Goal: Task Accomplishment & Management: Complete application form

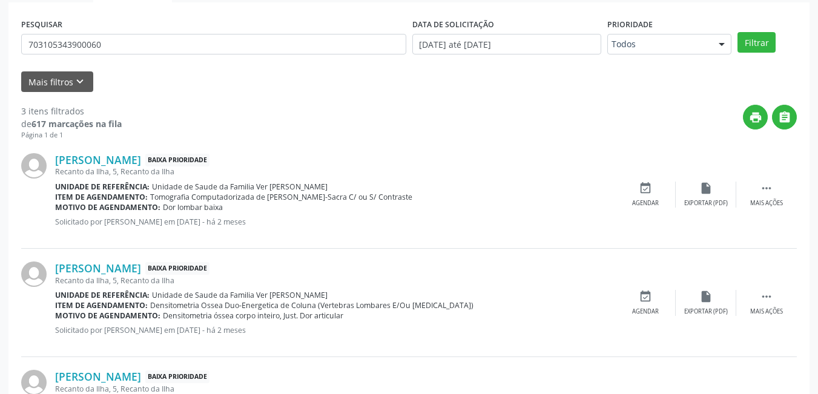
scroll to position [211, 0]
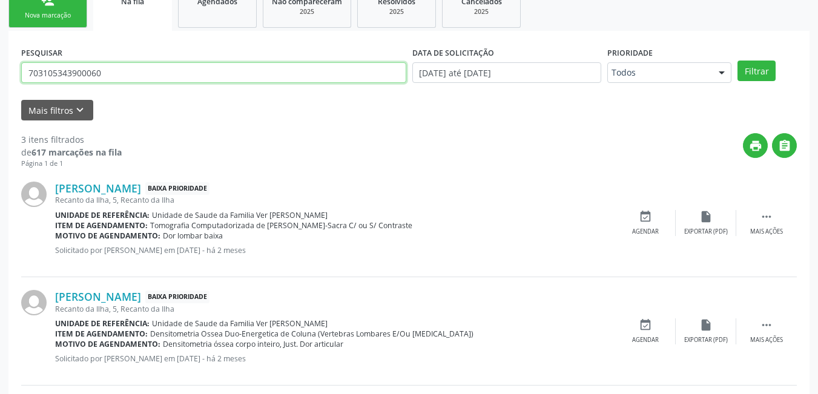
click at [165, 68] on input "703105343900060" at bounding box center [213, 72] width 385 height 21
type input "7"
click at [737, 61] on button "Filtrar" at bounding box center [756, 71] width 38 height 21
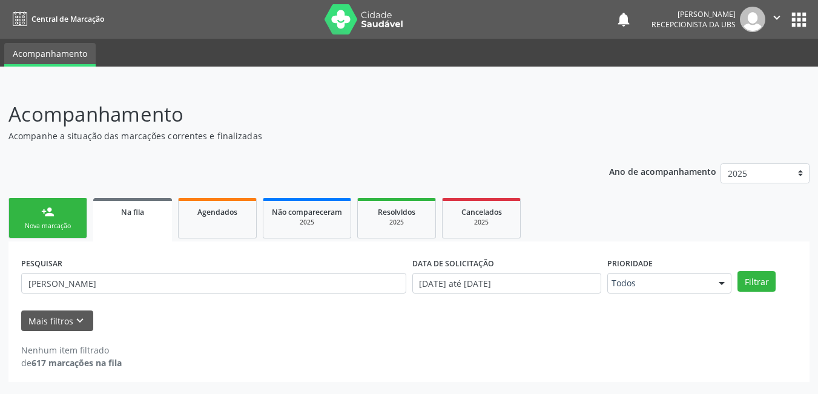
scroll to position [0, 0]
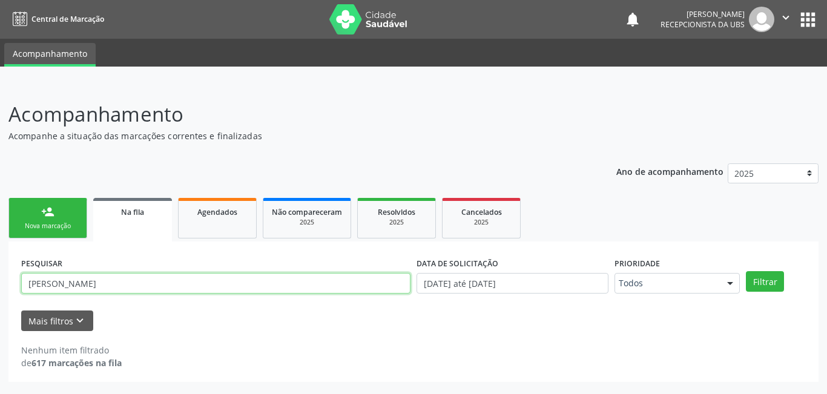
click at [57, 281] on input "[PERSON_NAME]" at bounding box center [215, 283] width 389 height 21
click at [746, 271] on button "Filtrar" at bounding box center [765, 281] width 38 height 21
click at [112, 284] on input "[PERSON_NAME]" at bounding box center [215, 283] width 389 height 21
type input "d"
click at [746, 271] on button "Filtrar" at bounding box center [765, 281] width 38 height 21
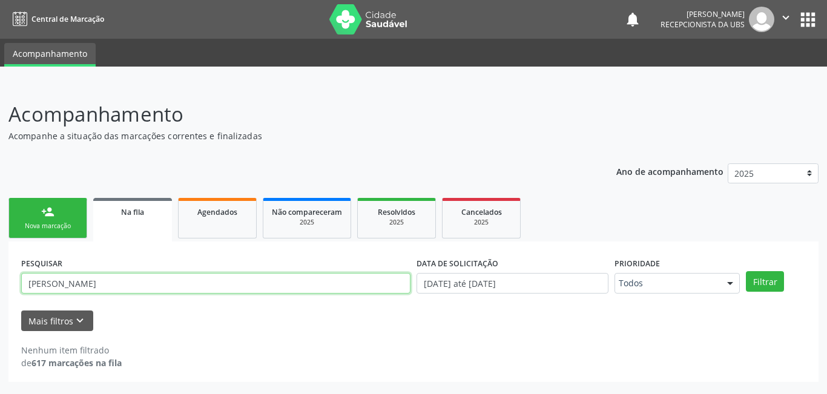
click at [117, 289] on input "[PERSON_NAME]" at bounding box center [215, 283] width 389 height 21
type input "d"
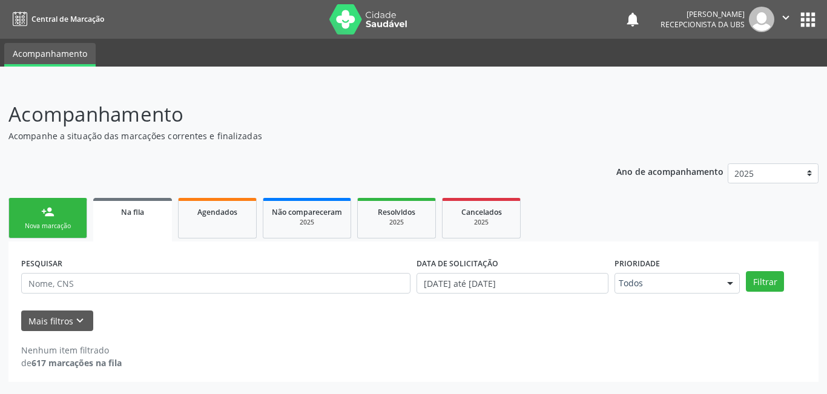
drag, startPoint x: 74, startPoint y: 220, endPoint x: 101, endPoint y: 200, distance: 33.6
click at [74, 220] on link "person_add Nova marcação" at bounding box center [47, 218] width 79 height 41
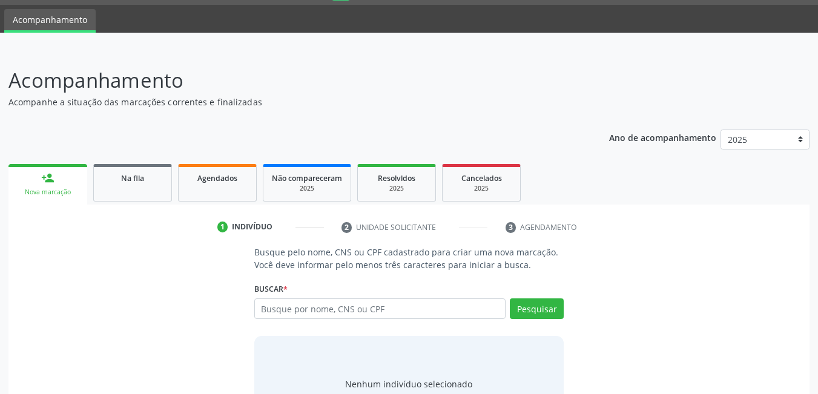
scroll to position [61, 0]
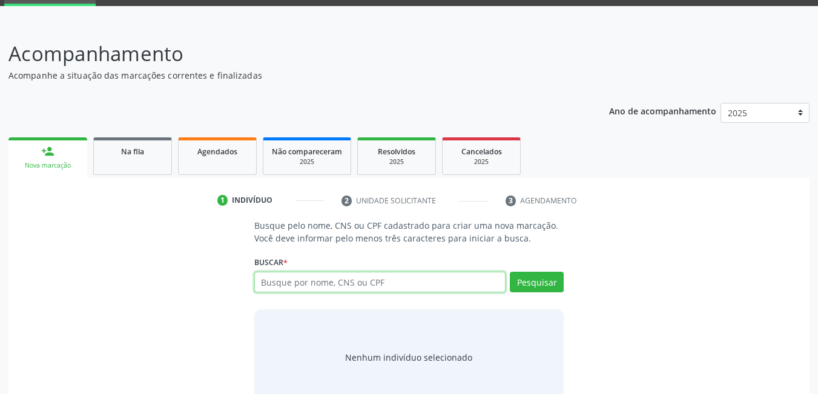
click at [417, 280] on input "text" at bounding box center [380, 282] width 252 height 21
type input "girlene [PERSON_NAME]"
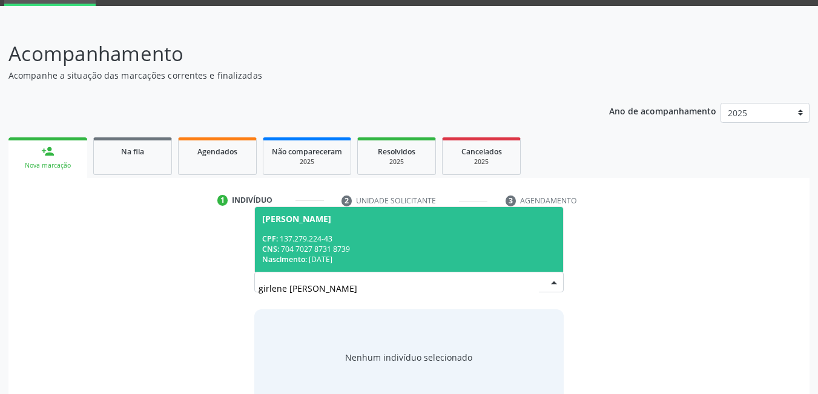
click at [366, 251] on div "CNS: 704 7027 8731 8739" at bounding box center [409, 249] width 294 height 10
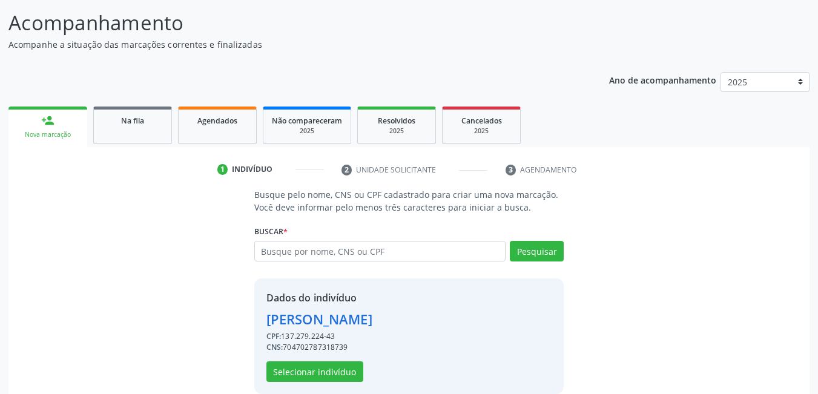
scroll to position [108, 0]
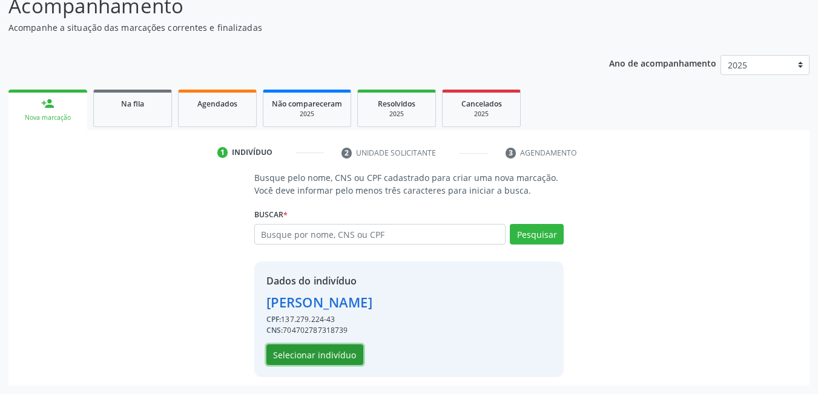
click at [339, 355] on button "Selecionar indivíduo" at bounding box center [314, 354] width 97 height 21
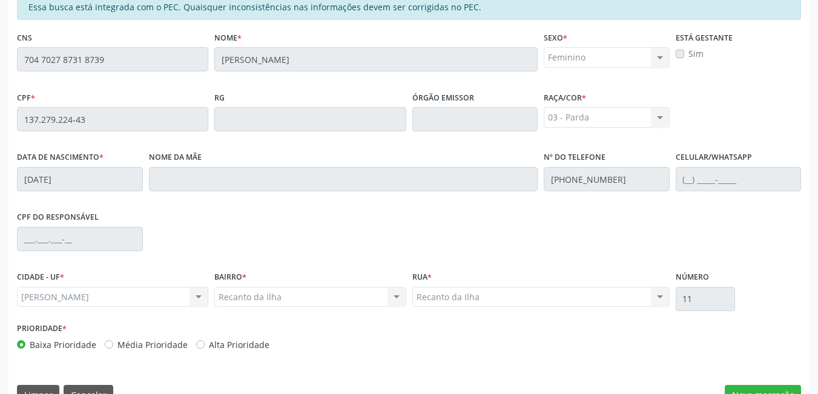
scroll to position [314, 0]
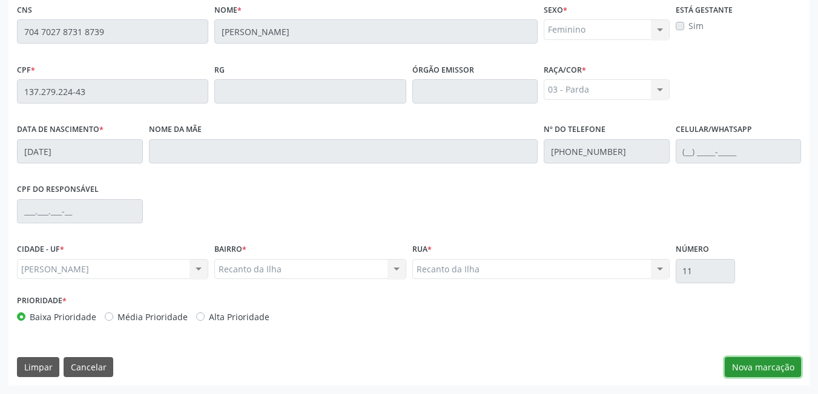
click at [766, 367] on button "Nova marcação" at bounding box center [762, 367] width 76 height 21
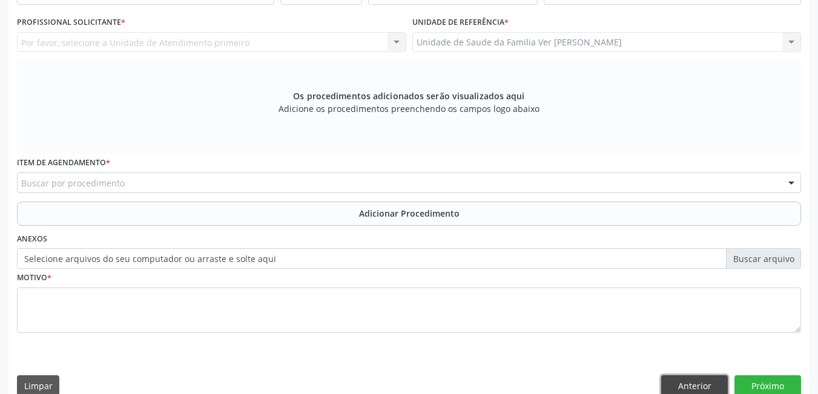
click at [685, 382] on button "Anterior" at bounding box center [694, 385] width 67 height 21
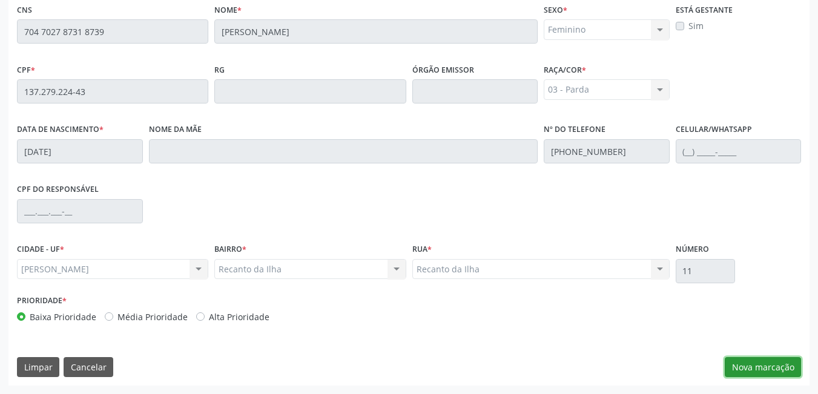
click at [746, 358] on button "Nova marcação" at bounding box center [762, 367] width 76 height 21
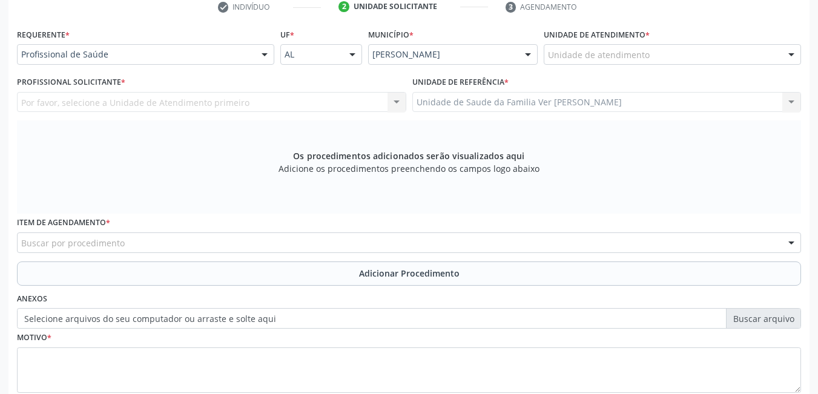
scroll to position [254, 0]
click at [647, 55] on div "Unidade de atendimento" at bounding box center [671, 55] width 257 height 21
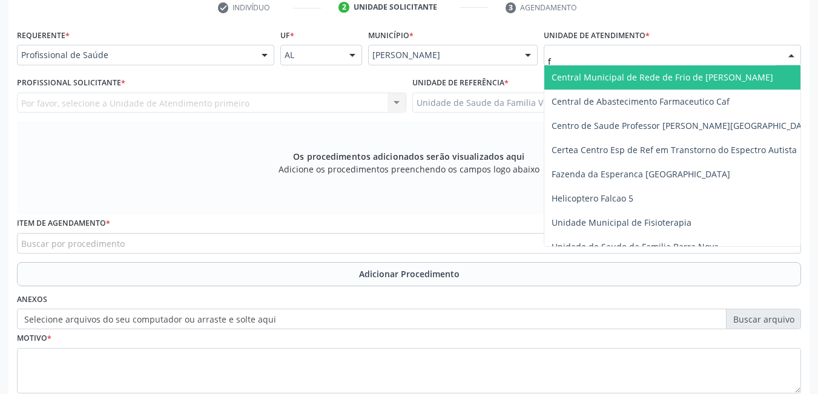
type input "fl"
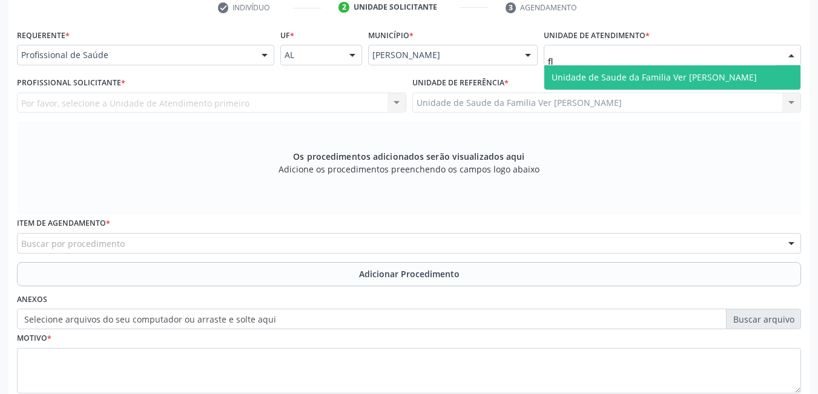
click at [644, 73] on span "Unidade de Saude da Familia Ver [PERSON_NAME]" at bounding box center [653, 76] width 205 height 11
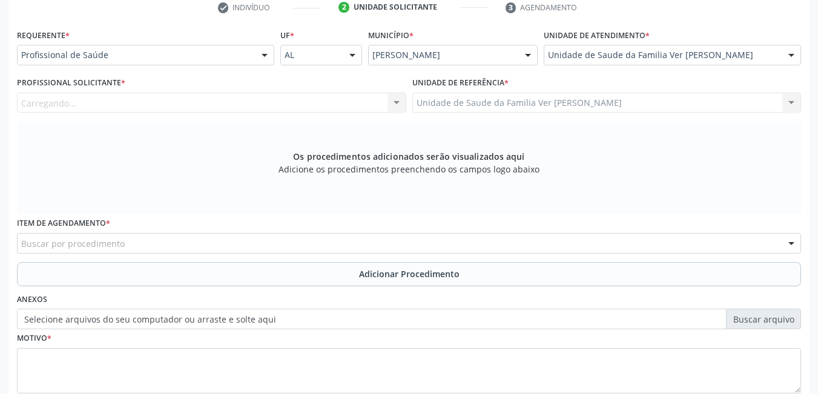
click at [286, 104] on div "Carregando... Nenhum resultado encontrado para: " " Não há nenhuma opção para s…" at bounding box center [211, 103] width 389 height 21
click at [258, 100] on div "Profissional solicitante" at bounding box center [211, 103] width 389 height 21
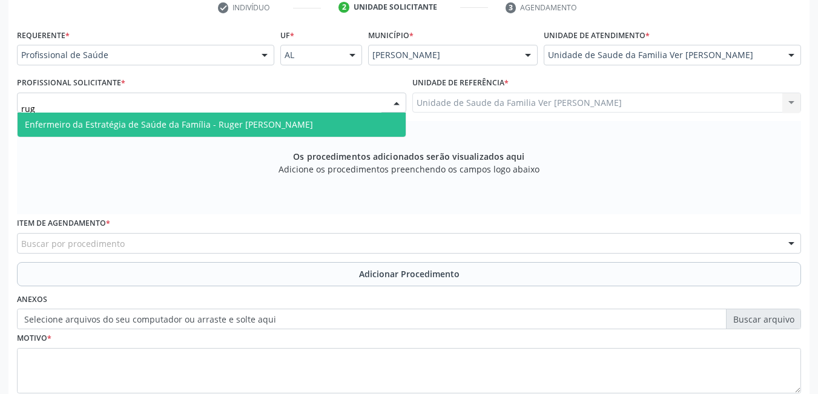
type input "ruge"
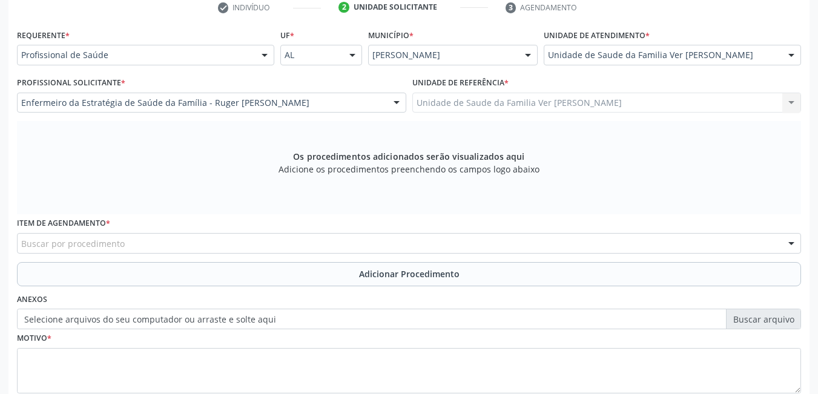
click at [274, 244] on div "Buscar por procedimento" at bounding box center [409, 243] width 784 height 21
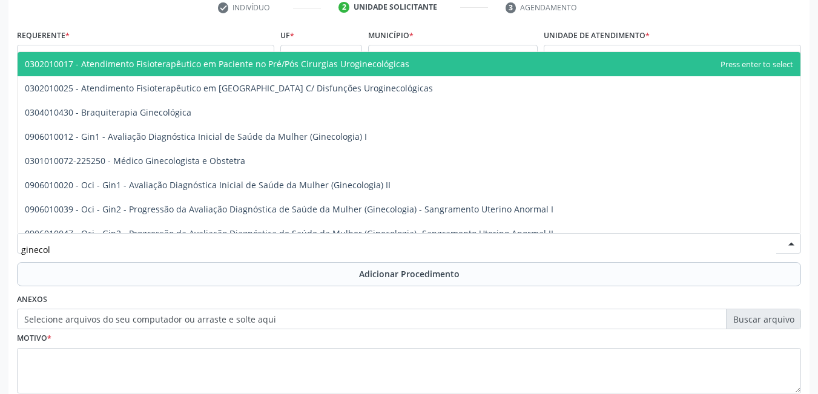
type input "ginecolo"
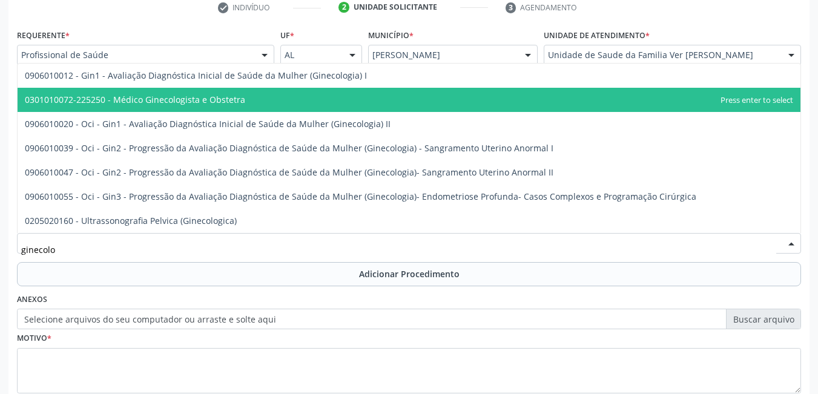
click at [264, 99] on span "0301010072-225250 - Médico Ginecologista e Obstetra" at bounding box center [409, 100] width 782 height 24
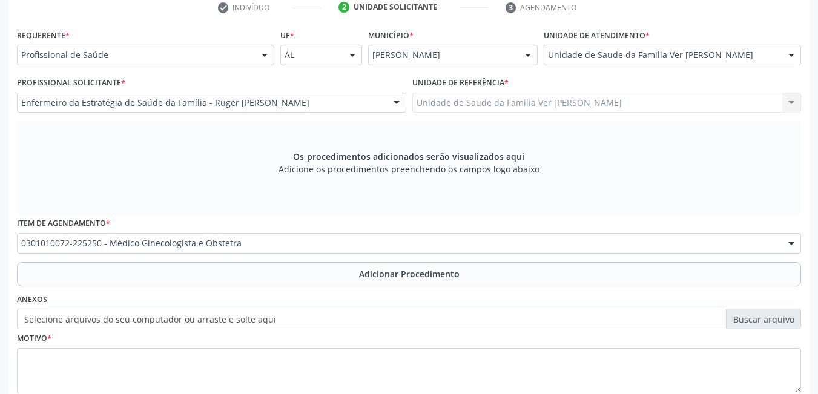
drag, startPoint x: 265, startPoint y: 274, endPoint x: 251, endPoint y: 283, distance: 16.8
click at [266, 274] on button "Adicionar Procedimento" at bounding box center [409, 274] width 784 height 24
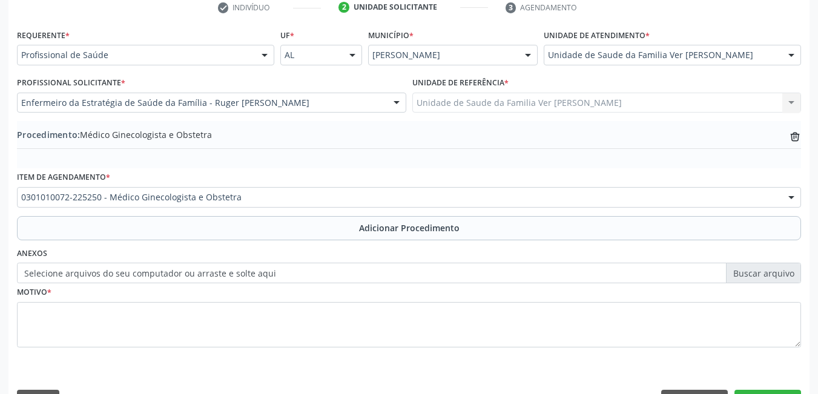
scroll to position [287, 0]
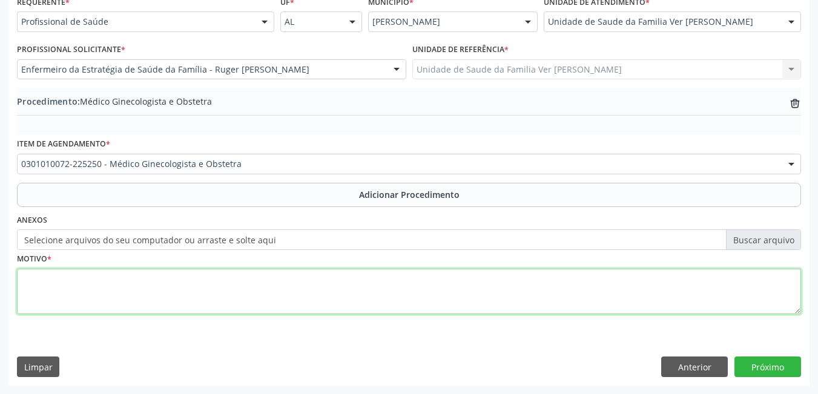
click at [160, 297] on textarea at bounding box center [409, 292] width 784 height 46
type textarea "resultado usg alterado !"
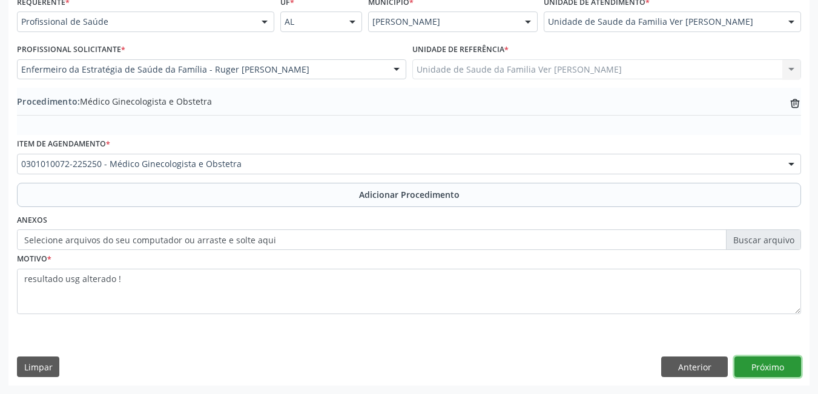
click at [781, 361] on button "Próximo" at bounding box center [767, 366] width 67 height 21
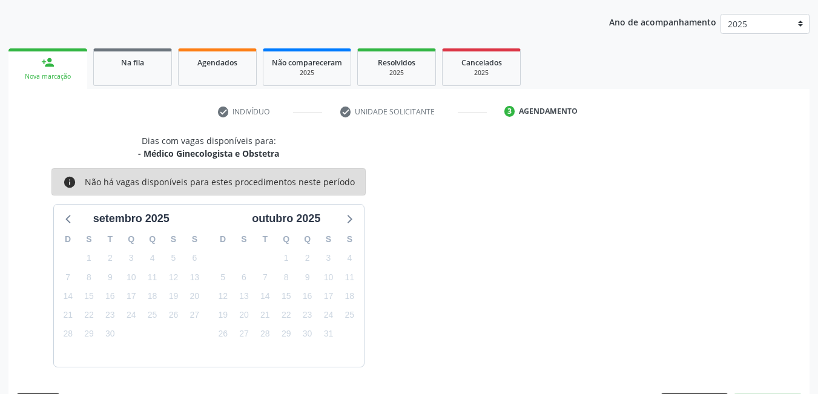
scroll to position [185, 0]
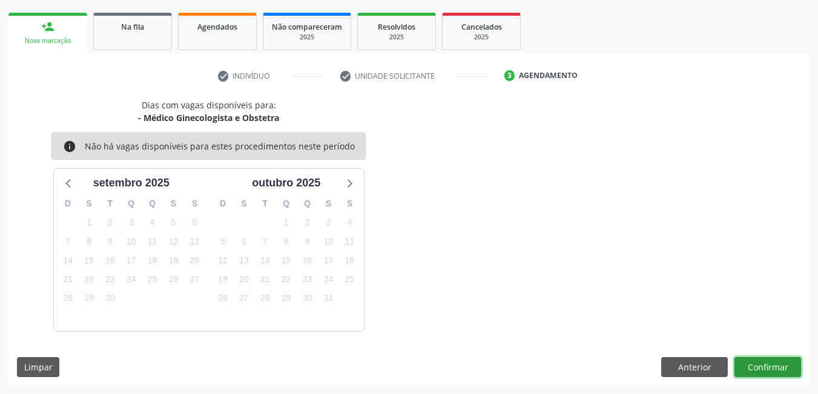
click at [780, 367] on button "Confirmar" at bounding box center [767, 367] width 67 height 21
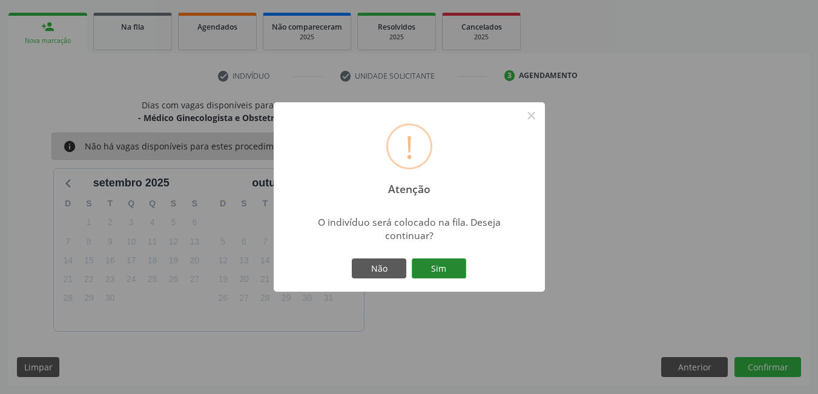
click at [456, 270] on button "Sim" at bounding box center [438, 268] width 54 height 21
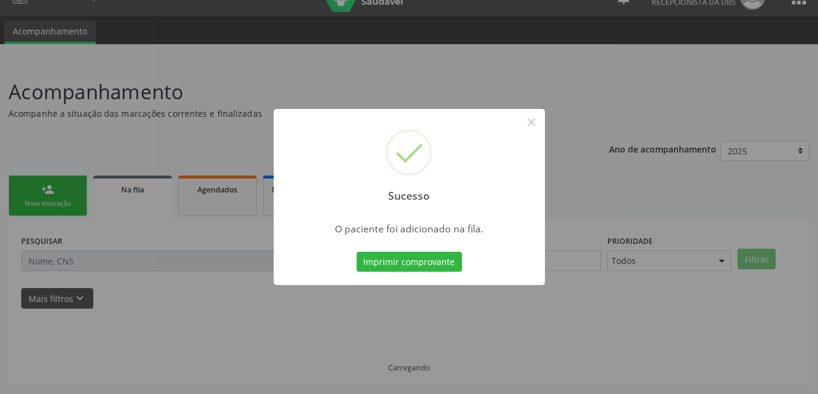
scroll to position [22, 0]
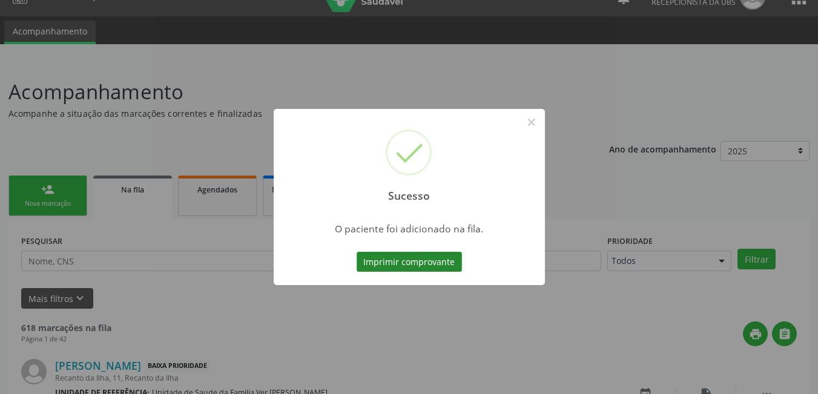
click at [402, 260] on button "Imprimir comprovante" at bounding box center [408, 262] width 105 height 21
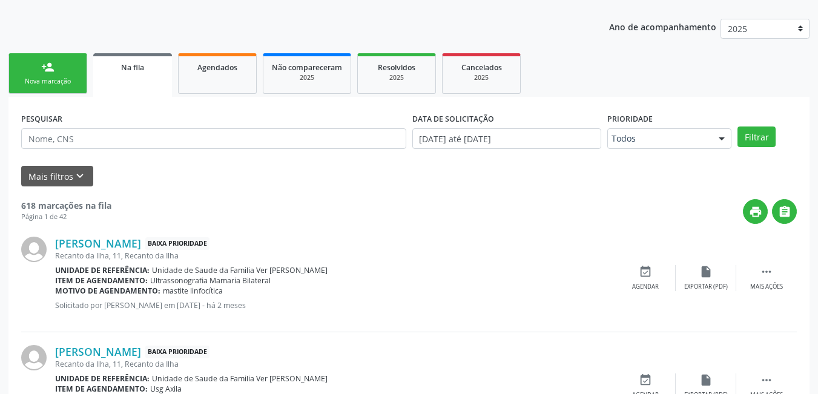
scroll to position [143, 0]
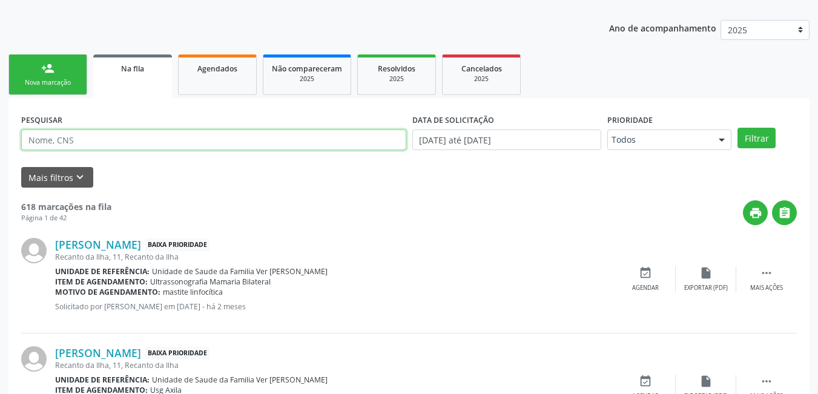
click at [164, 143] on input "text" at bounding box center [213, 139] width 385 height 21
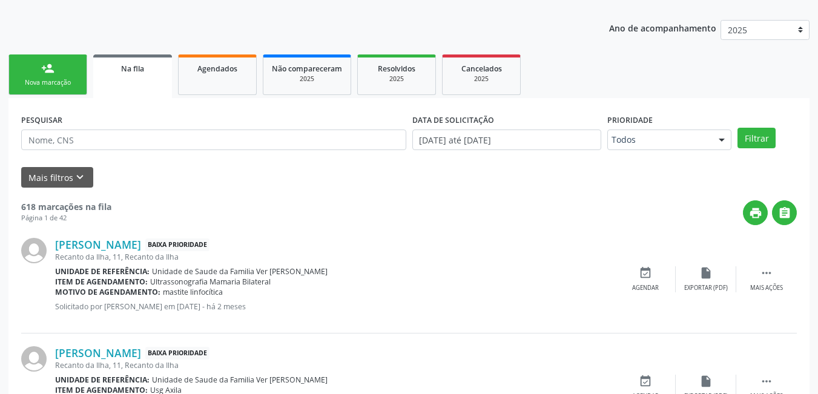
click at [546, 60] on ul "person_add Nova marcação Na fila Agendados Não compareceram 2025 Resolvidos 202…" at bounding box center [408, 74] width 801 height 47
click at [142, 82] on link "Na fila" at bounding box center [132, 76] width 79 height 44
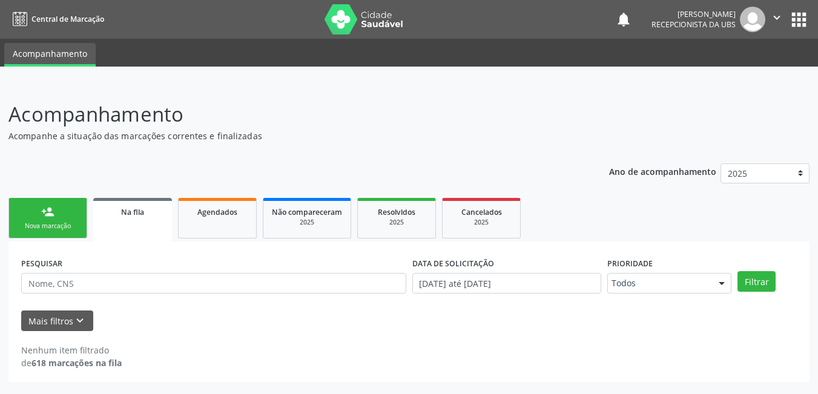
scroll to position [0, 0]
click at [134, 224] on link "Na fila" at bounding box center [132, 220] width 79 height 44
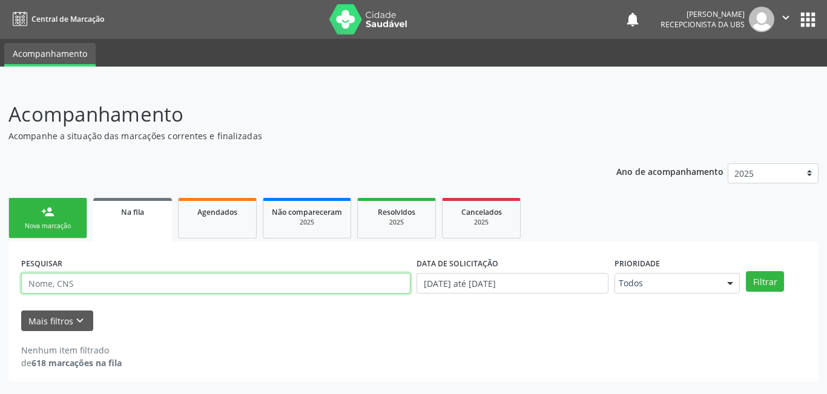
click at [160, 289] on input "text" at bounding box center [215, 283] width 389 height 21
type input "703105343900060"
click at [746, 271] on button "Filtrar" at bounding box center [765, 281] width 38 height 21
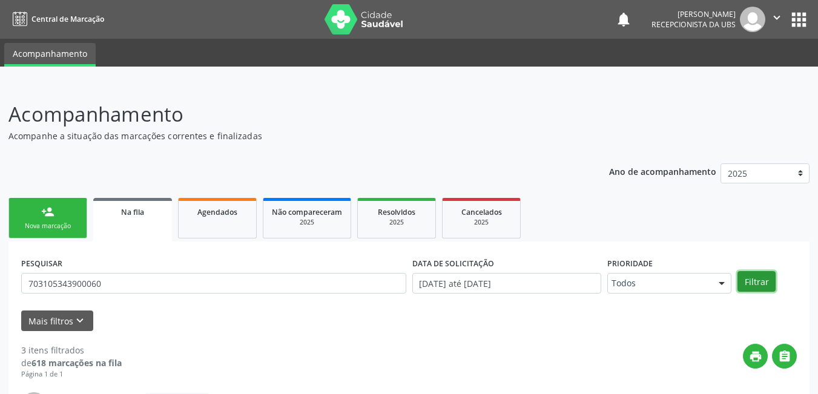
click at [744, 281] on button "Filtrar" at bounding box center [756, 281] width 38 height 21
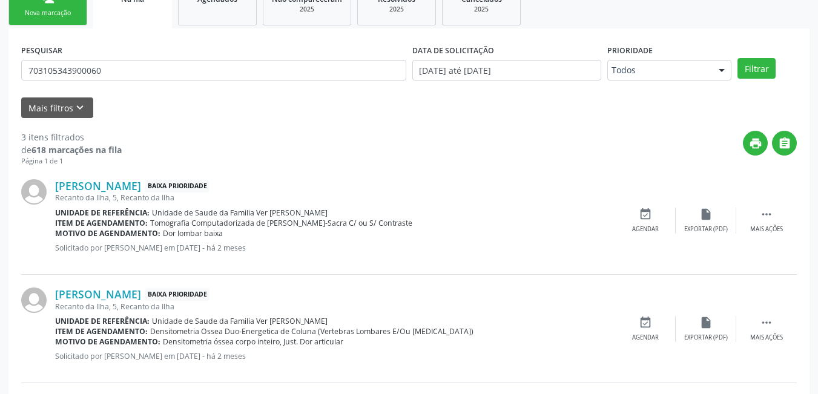
scroll to position [242, 0]
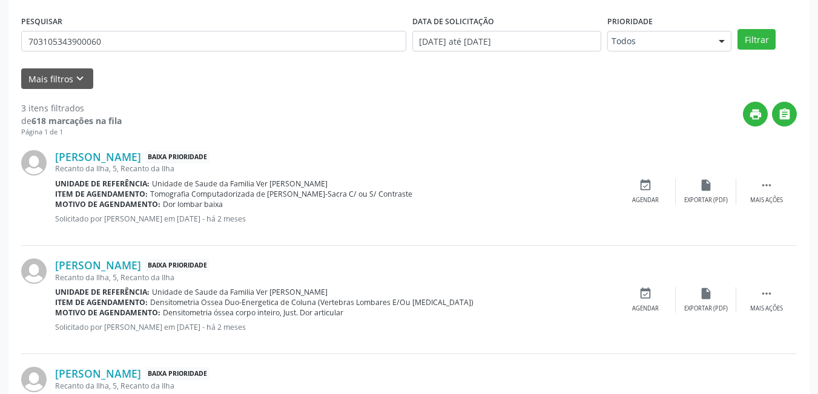
click at [315, 55] on div "PESQUISAR 703105343900060" at bounding box center [213, 35] width 391 height 47
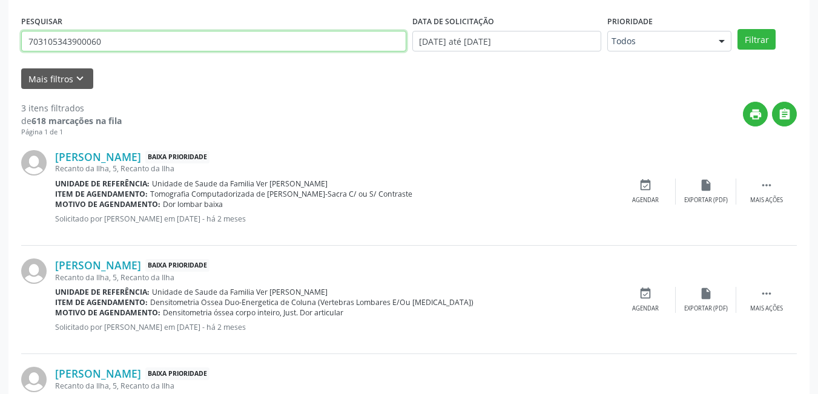
click at [307, 45] on input "703105343900060" at bounding box center [213, 41] width 385 height 21
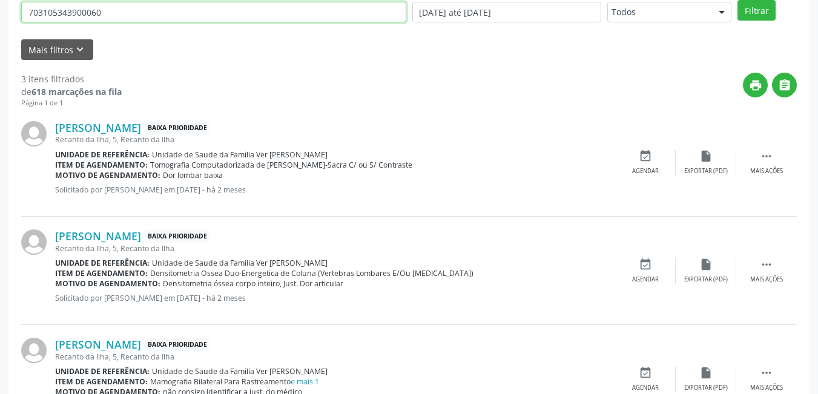
scroll to position [0, 0]
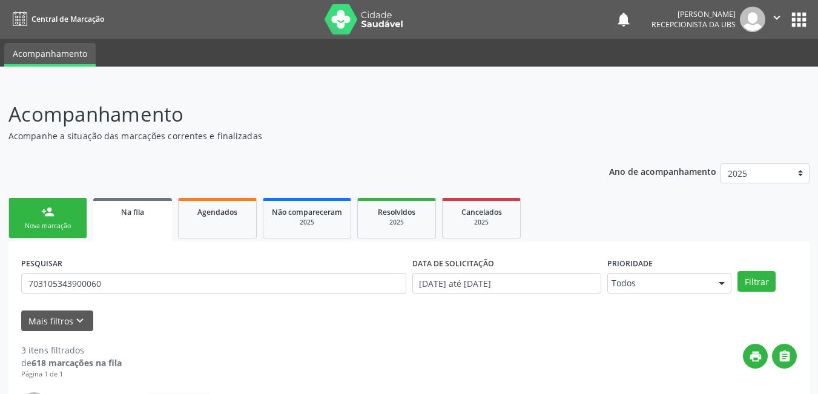
click at [61, 218] on link "person_add Nova marcação" at bounding box center [47, 218] width 79 height 41
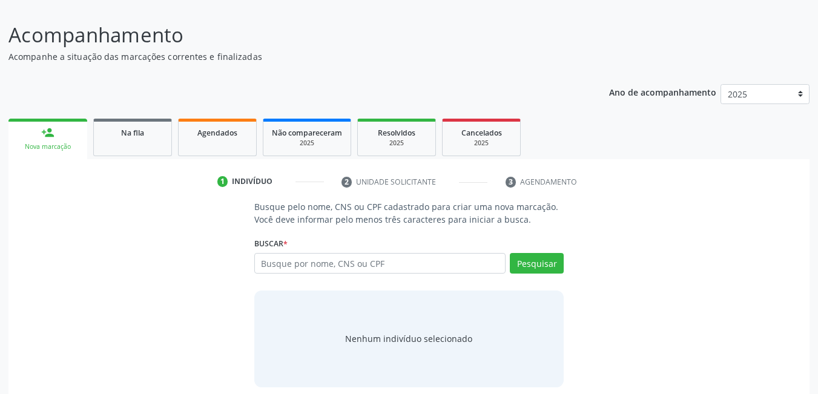
scroll to position [90, 0]
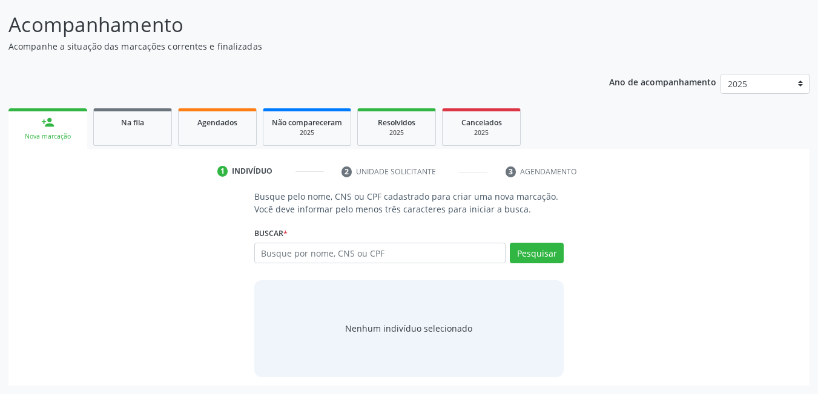
click at [205, 126] on span "Agendados" at bounding box center [217, 122] width 40 height 10
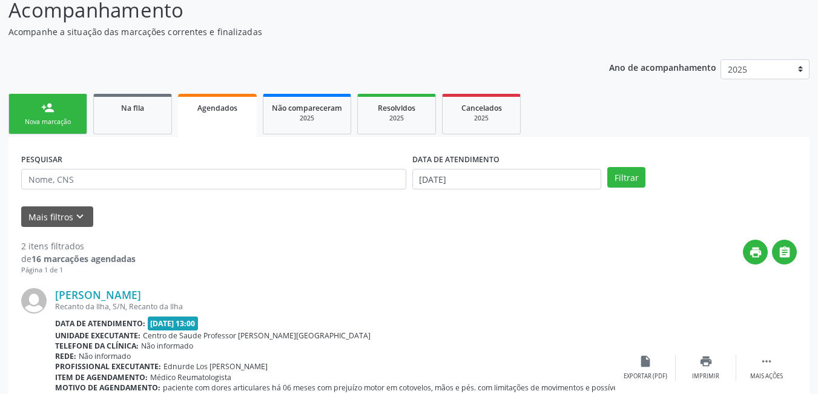
scroll to position [150, 0]
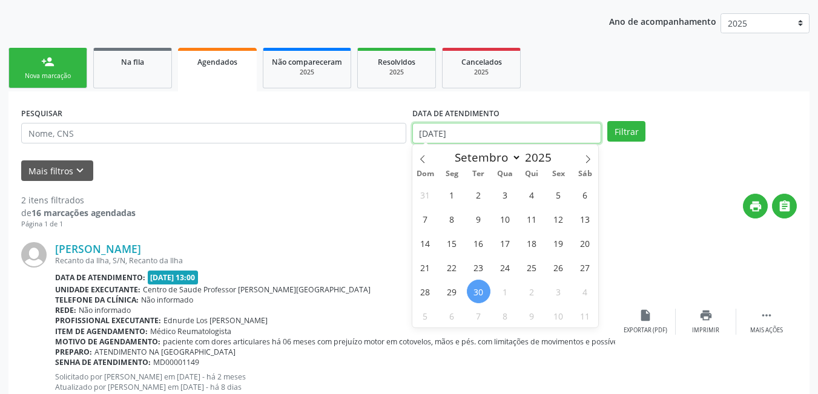
click at [480, 131] on input "[DATE]" at bounding box center [506, 133] width 189 height 21
click at [477, 287] on span "30" at bounding box center [479, 292] width 24 height 24
type input "[DATE]"
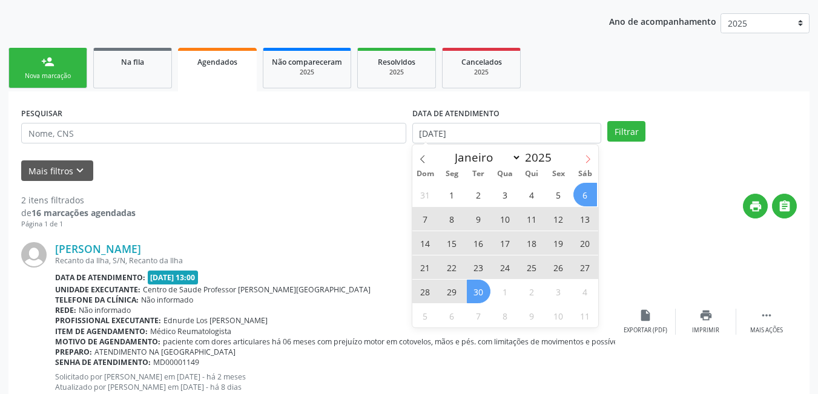
click at [588, 155] on icon at bounding box center [587, 159] width 8 height 8
select select "9"
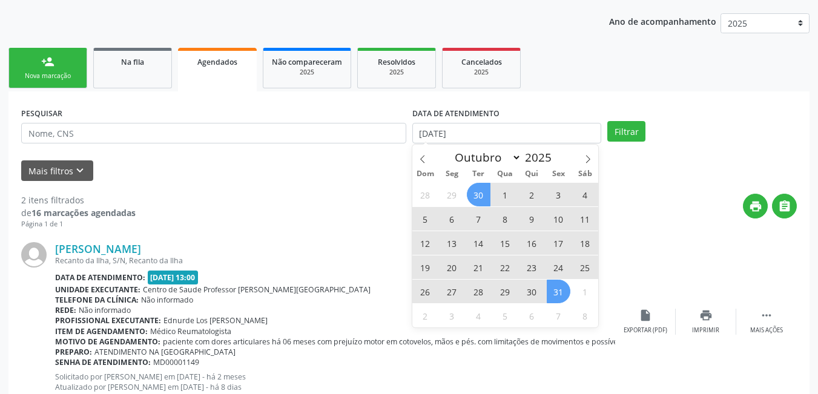
click at [561, 295] on span "31" at bounding box center [558, 292] width 24 height 24
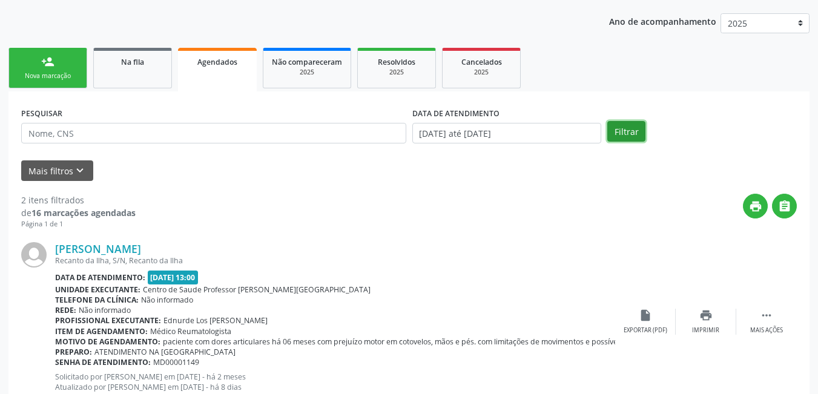
click at [639, 140] on button "Filtrar" at bounding box center [626, 131] width 38 height 21
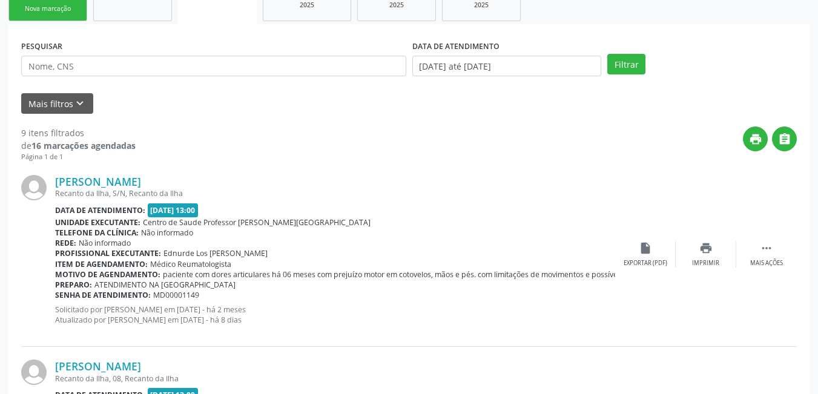
scroll to position [36, 0]
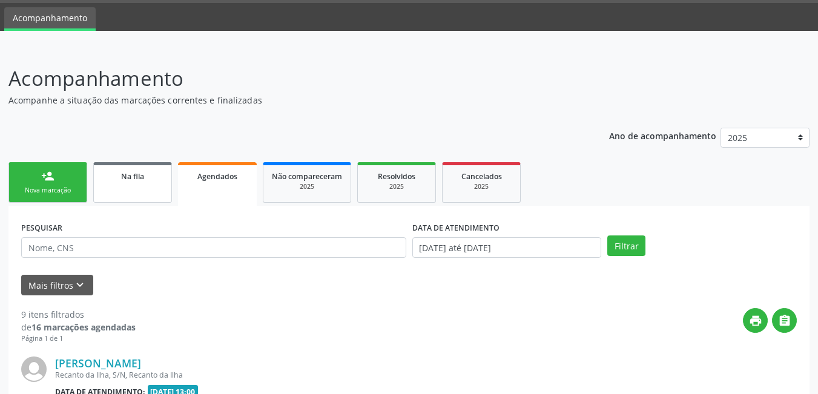
click at [158, 190] on link "Na fila" at bounding box center [132, 182] width 79 height 41
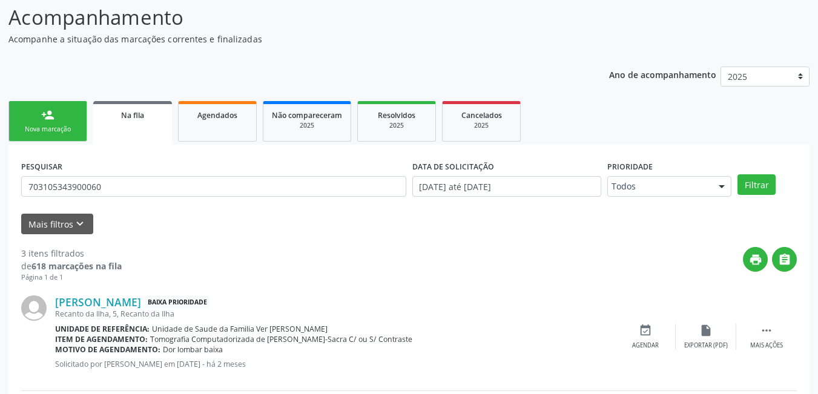
scroll to position [96, 0]
click at [152, 142] on link "Na fila" at bounding box center [132, 124] width 79 height 44
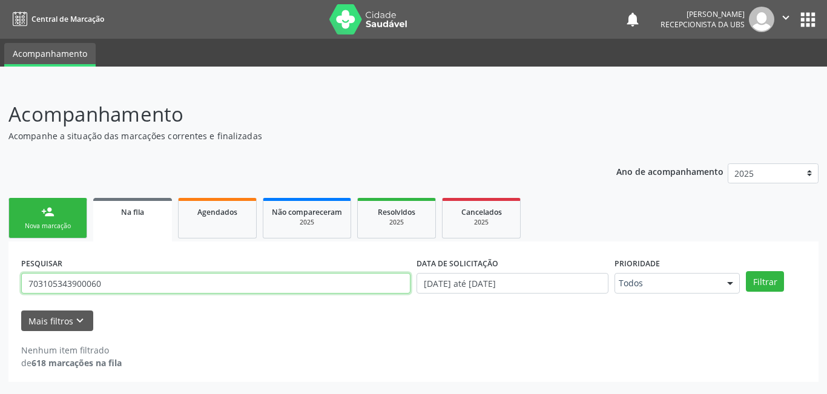
click at [198, 279] on input "703105343900060" at bounding box center [215, 283] width 389 height 21
type input "7"
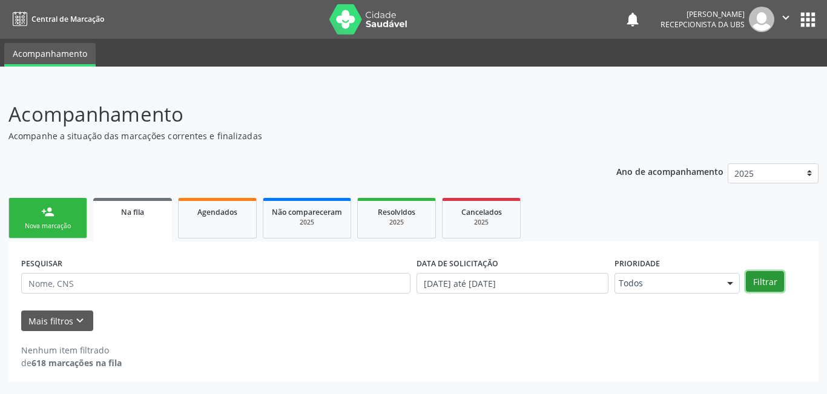
click at [758, 277] on button "Filtrar" at bounding box center [765, 281] width 38 height 21
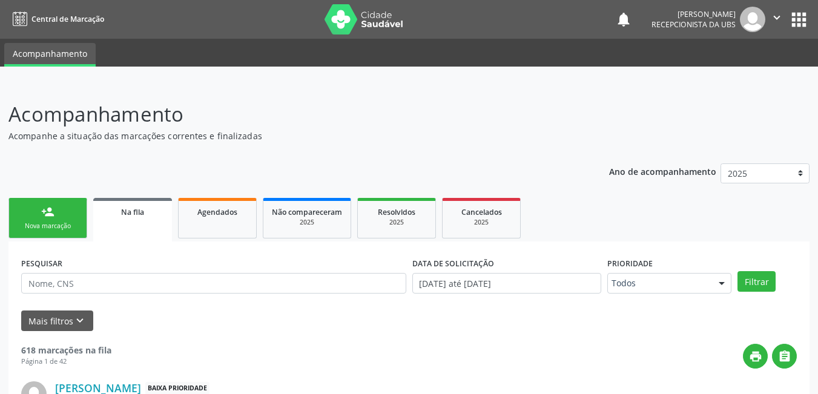
click at [160, 49] on ul "Acompanhamento" at bounding box center [409, 53] width 818 height 28
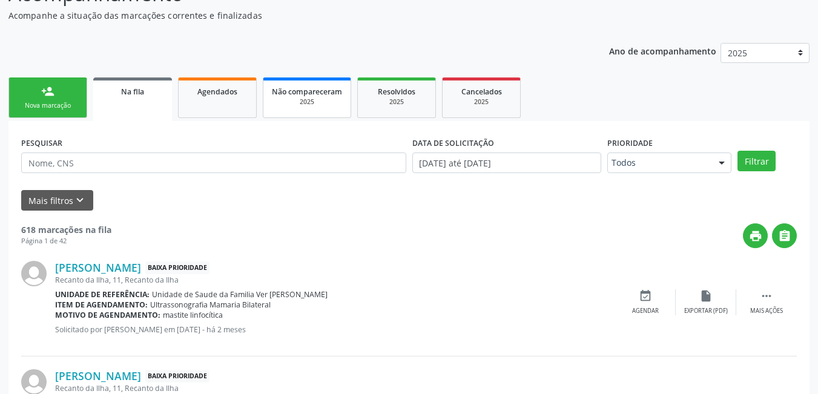
scroll to position [121, 0]
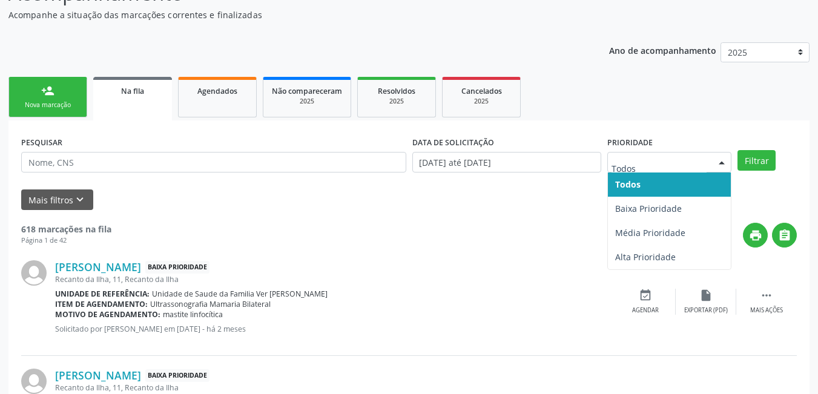
click at [679, 163] on input "text" at bounding box center [658, 168] width 95 height 24
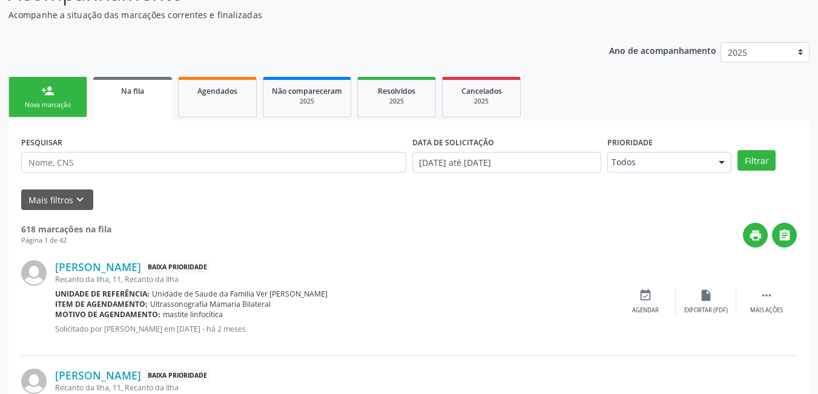
click at [538, 197] on div "Mais filtros keyboard_arrow_down" at bounding box center [408, 199] width 781 height 21
click at [108, 225] on strong "618 marcações na fila" at bounding box center [66, 228] width 90 height 11
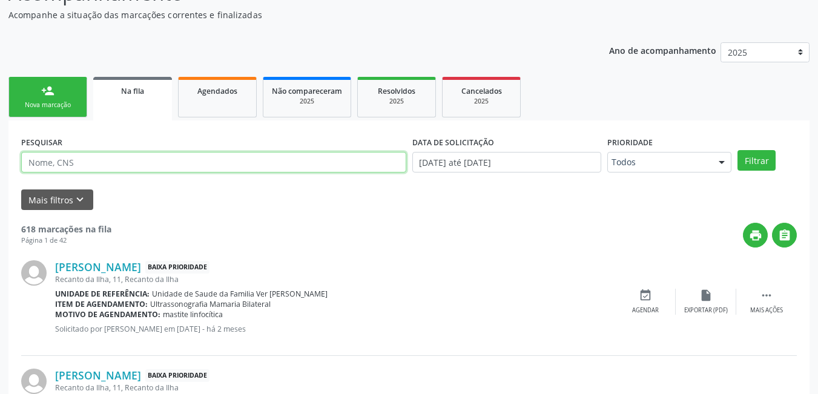
click at [297, 170] on input "text" at bounding box center [213, 162] width 385 height 21
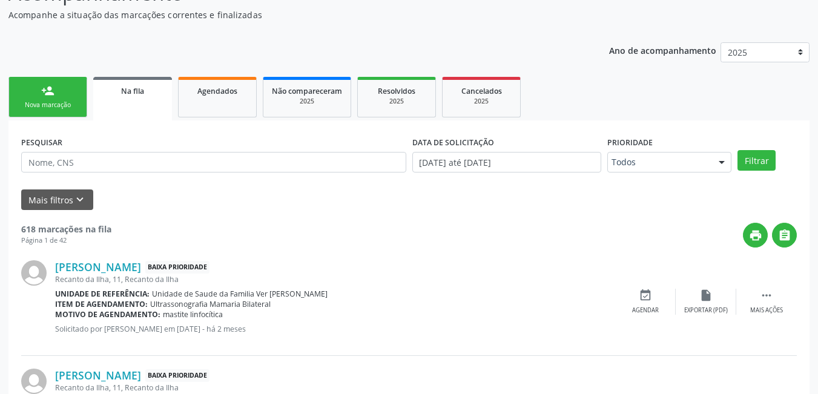
click at [327, 203] on div "Mais filtros keyboard_arrow_down" at bounding box center [408, 199] width 781 height 21
click at [392, 103] on div "2025" at bounding box center [396, 101] width 61 height 9
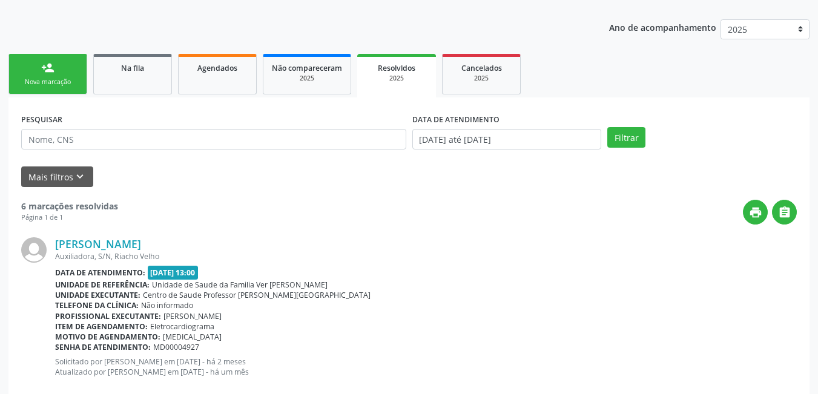
scroll to position [134, 0]
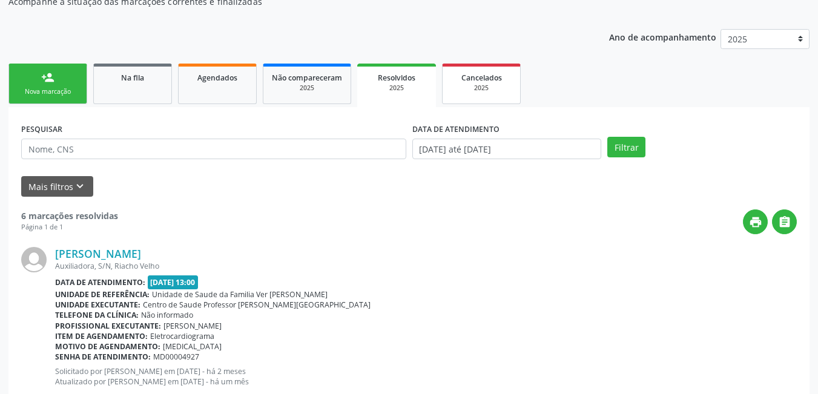
click at [506, 88] on div "2025" at bounding box center [481, 88] width 61 height 9
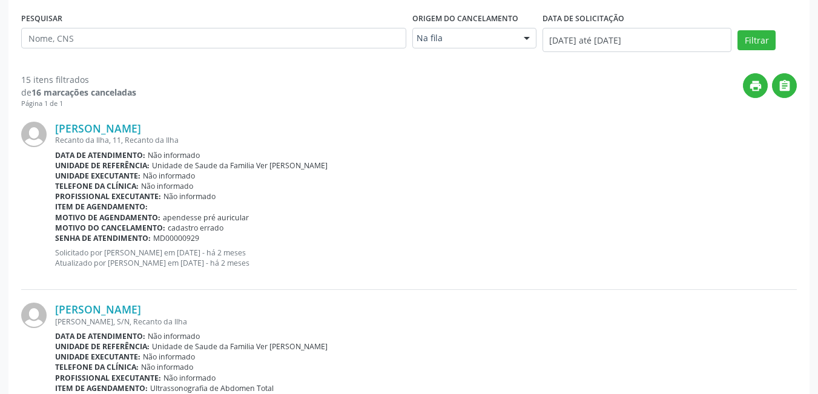
scroll to position [182, 0]
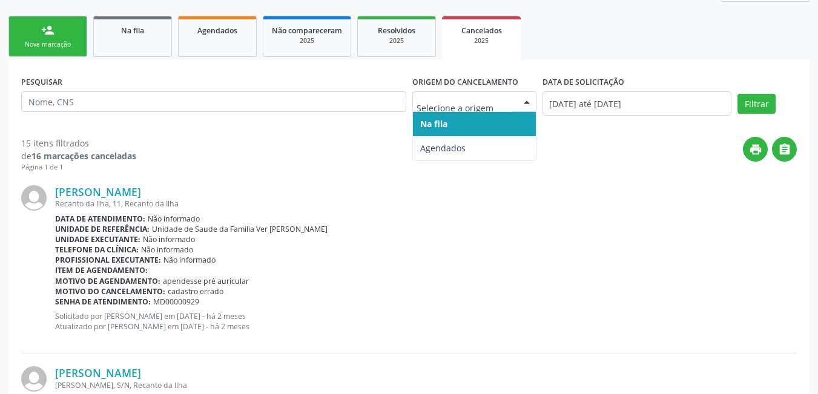
click at [503, 93] on div at bounding box center [474, 101] width 124 height 21
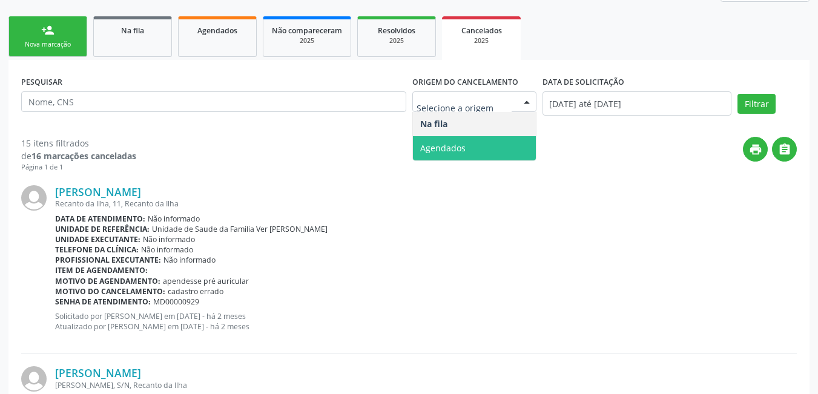
click at [376, 122] on div "PESQUISAR" at bounding box center [213, 98] width 391 height 51
